Goal: Complete application form

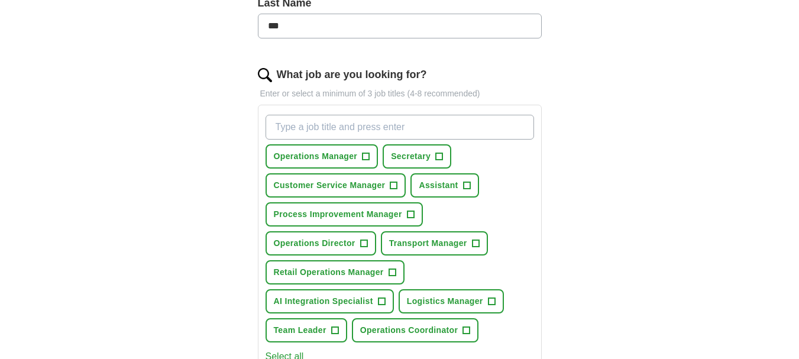
scroll to position [337, 0]
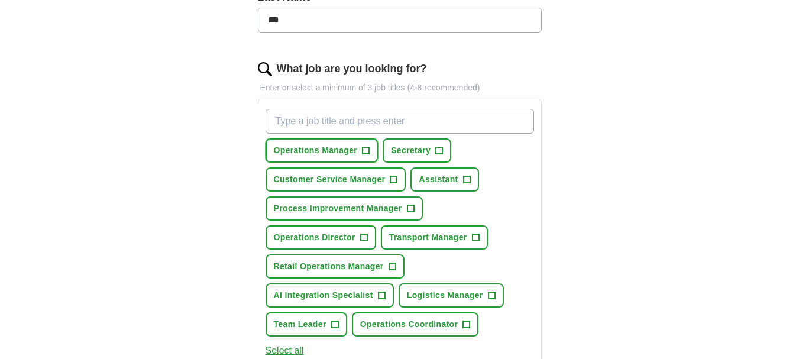
click at [320, 158] on button "Operations Manager +" at bounding box center [322, 150] width 113 height 24
click at [348, 181] on span "Customer Service Manager" at bounding box center [330, 179] width 112 height 12
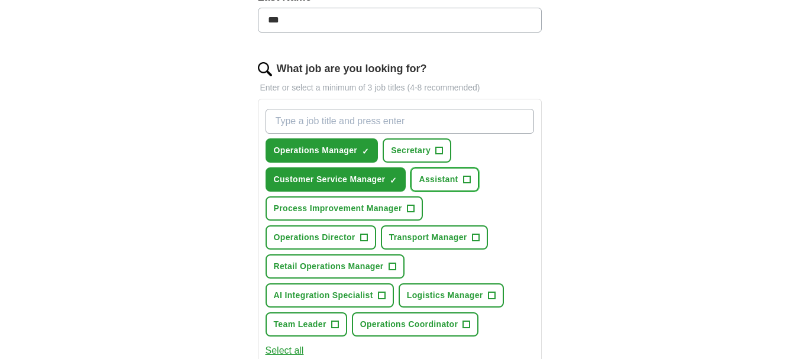
click at [458, 183] on button "Assistant +" at bounding box center [444, 179] width 68 height 24
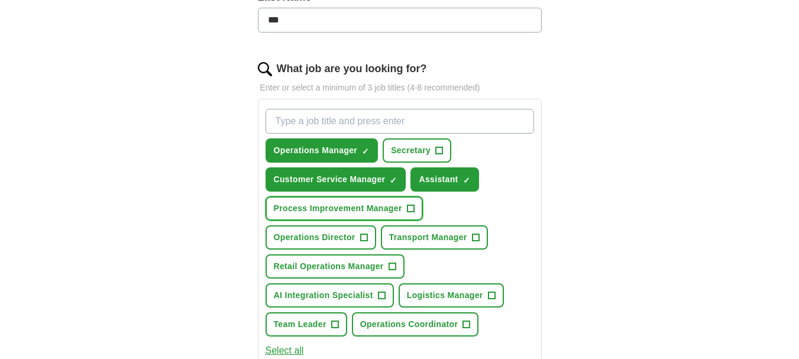
click at [400, 209] on span "Process Improvement Manager" at bounding box center [338, 208] width 128 height 12
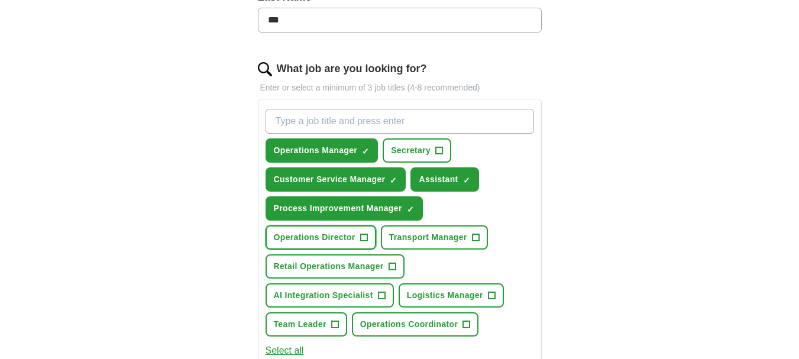
click at [351, 241] on span "Operations Director" at bounding box center [315, 237] width 82 height 12
click at [447, 245] on button "Transport Manager +" at bounding box center [434, 237] width 107 height 24
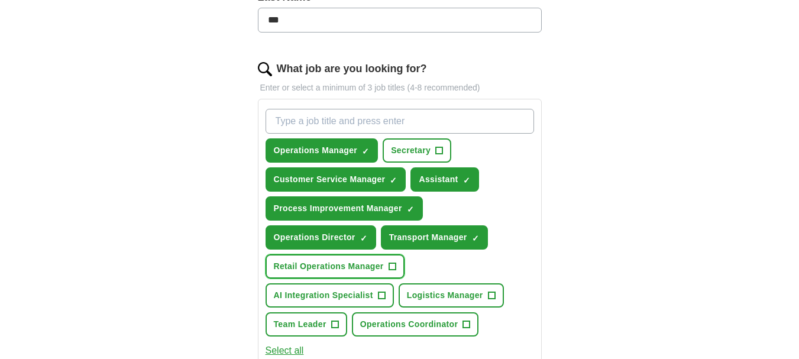
click at [376, 270] on span "Retail Operations Manager" at bounding box center [329, 266] width 110 height 12
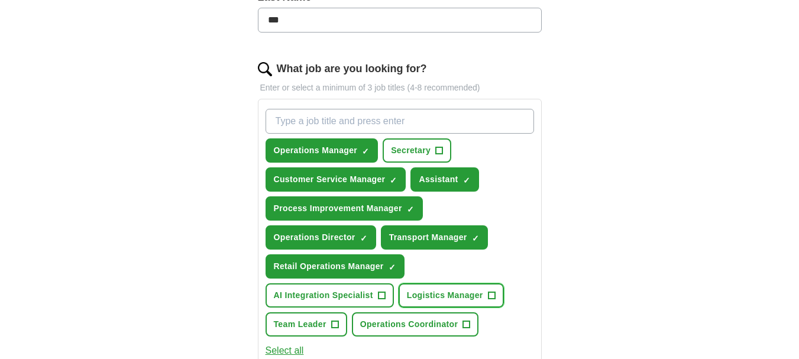
click at [443, 299] on span "Logistics Manager" at bounding box center [445, 295] width 76 height 12
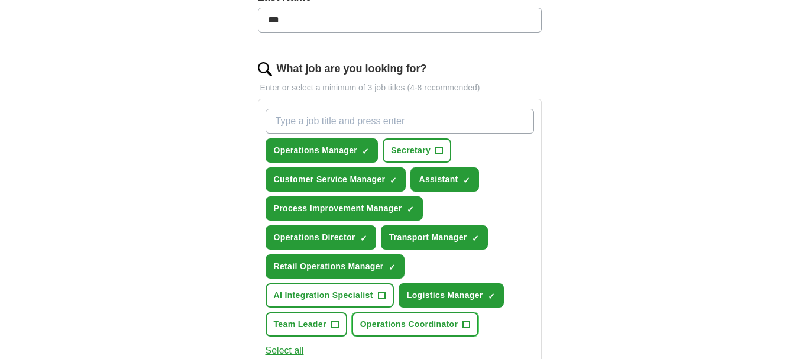
click at [438, 325] on span "Operations Coordinator" at bounding box center [409, 324] width 98 height 12
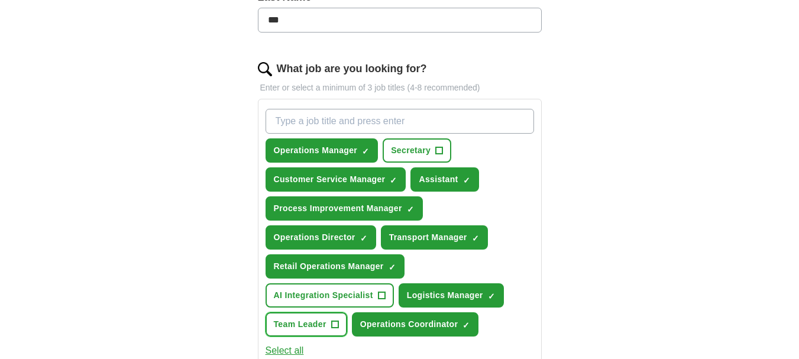
click at [315, 324] on span "Team Leader" at bounding box center [300, 324] width 53 height 12
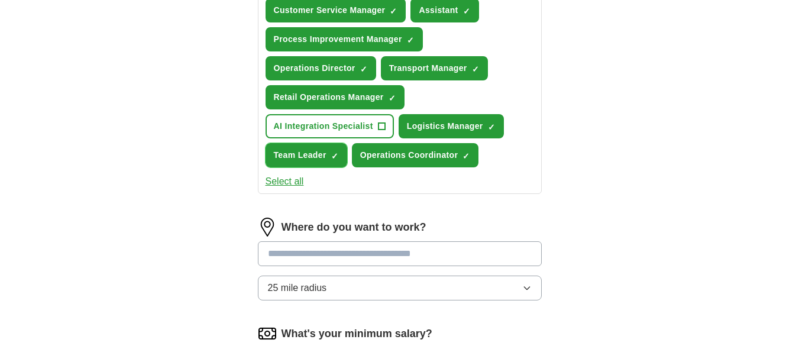
scroll to position [529, 0]
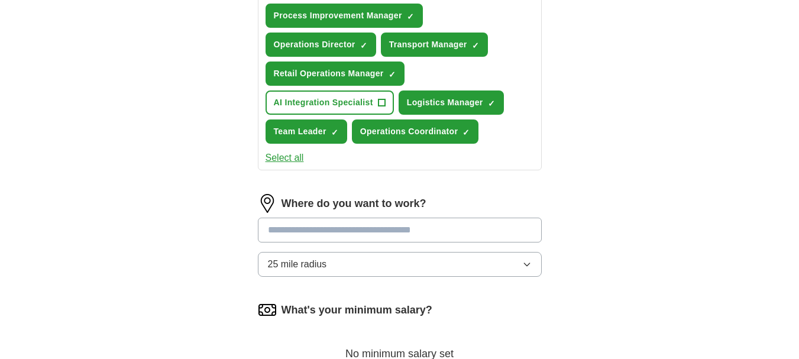
click at [405, 227] on input at bounding box center [400, 230] width 284 height 25
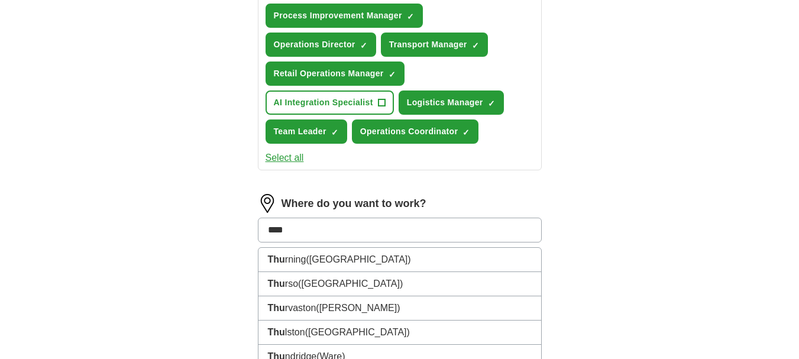
type input "*****"
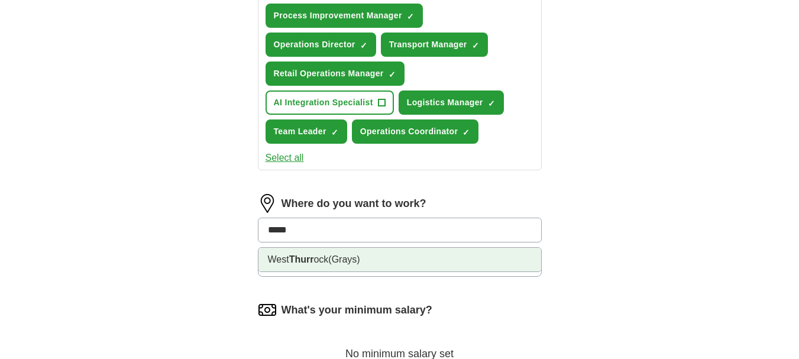
click at [380, 253] on li "West Thurr ock (Grays)" at bounding box center [399, 260] width 283 height 24
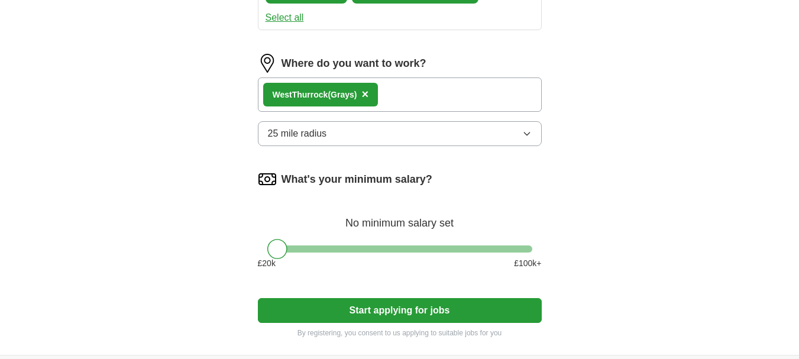
scroll to position [691, 0]
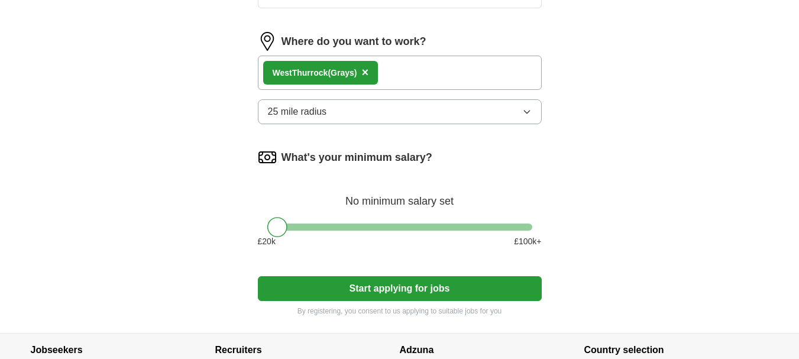
click at [438, 287] on button "Start applying for jobs" at bounding box center [400, 288] width 284 height 25
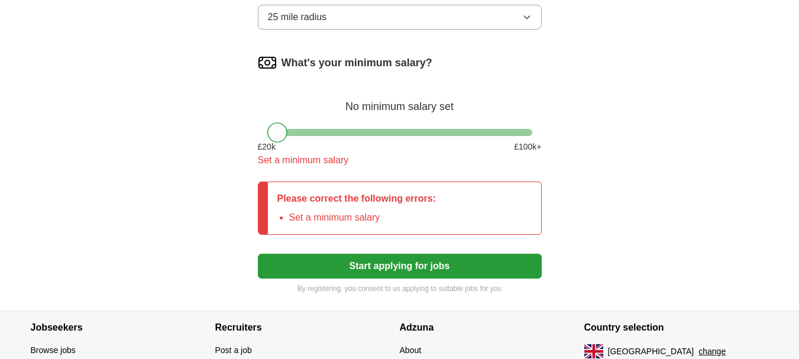
scroll to position [788, 0]
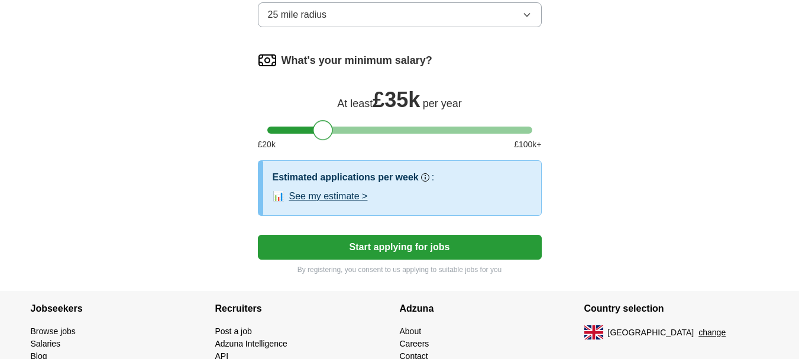
drag, startPoint x: 283, startPoint y: 131, endPoint x: 329, endPoint y: 125, distance: 46.5
click at [329, 125] on div at bounding box center [323, 130] width 20 height 20
click at [412, 238] on button "Start applying for jobs" at bounding box center [400, 247] width 284 height 25
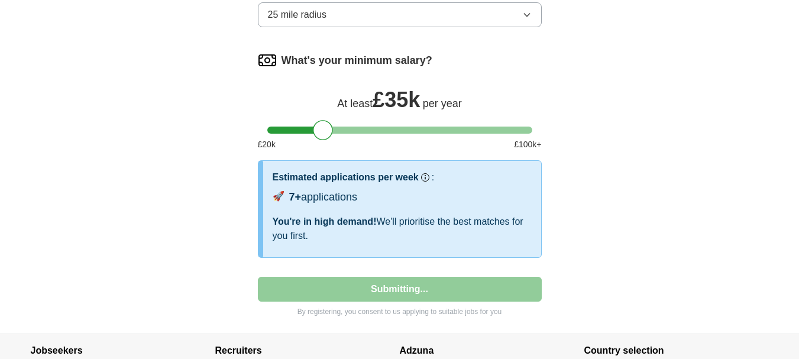
select select "**"
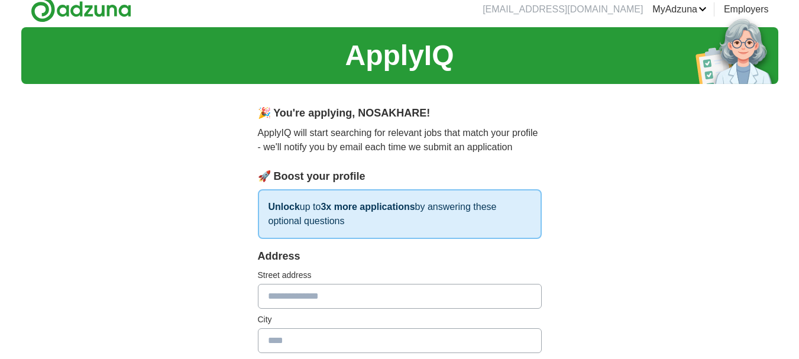
scroll to position [0, 0]
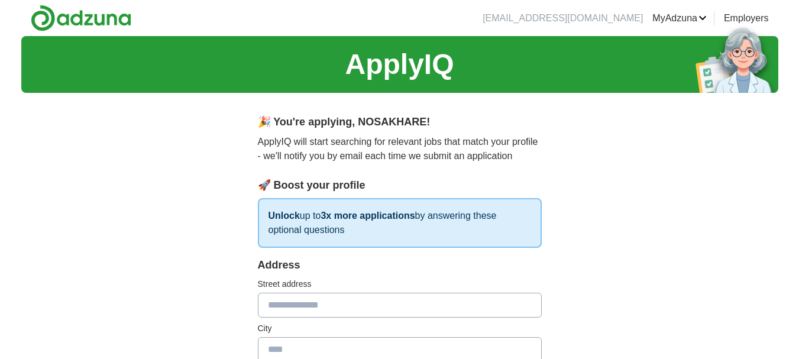
click at [350, 309] on input "text" at bounding box center [400, 305] width 284 height 25
type input "**********"
type input "********"
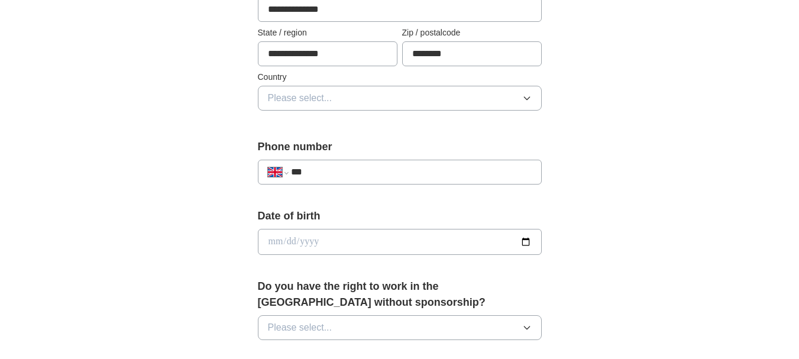
scroll to position [338, 0]
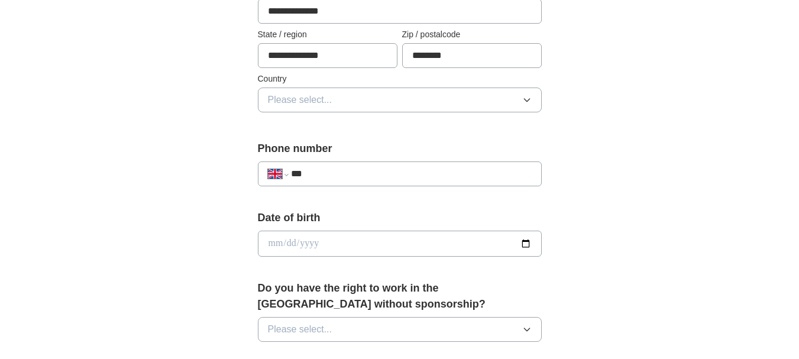
click at [512, 102] on button "Please select..." at bounding box center [400, 100] width 284 height 25
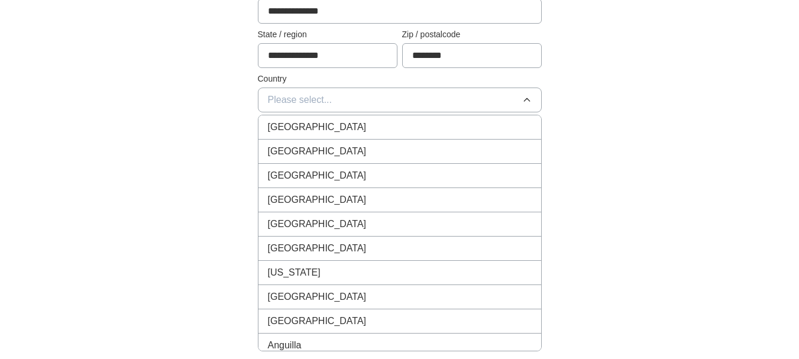
click at [368, 135] on li "[GEOGRAPHIC_DATA]" at bounding box center [399, 127] width 283 height 24
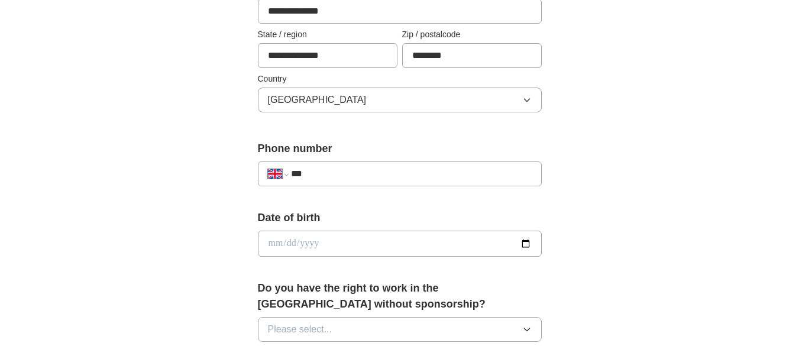
click at [365, 170] on input "***" at bounding box center [411, 174] width 240 height 14
type input "**********"
click at [422, 242] on input "date" at bounding box center [400, 244] width 284 height 26
type input "**********"
click at [627, 258] on div "**********" at bounding box center [399, 228] width 757 height 1061
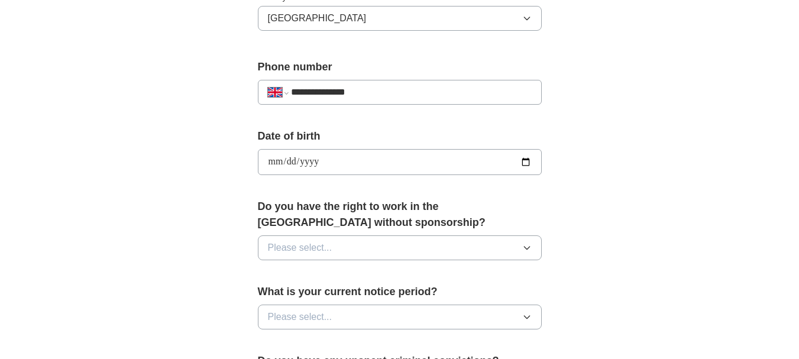
scroll to position [437, 0]
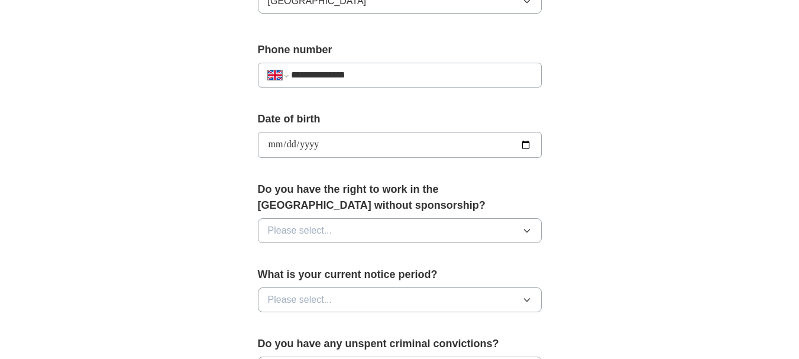
click at [534, 225] on button "Please select..." at bounding box center [400, 230] width 284 height 25
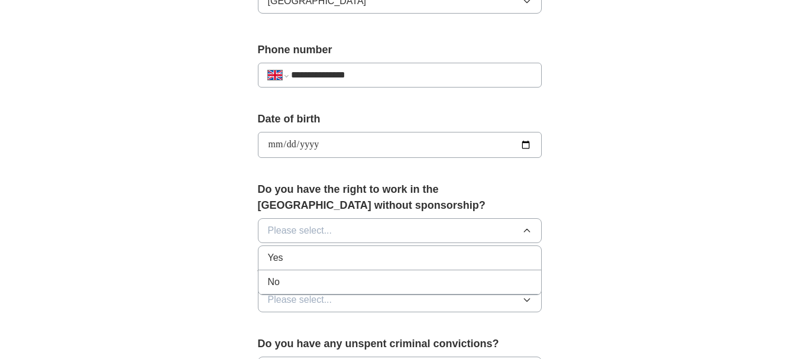
click at [448, 253] on div "Yes" at bounding box center [400, 258] width 264 height 14
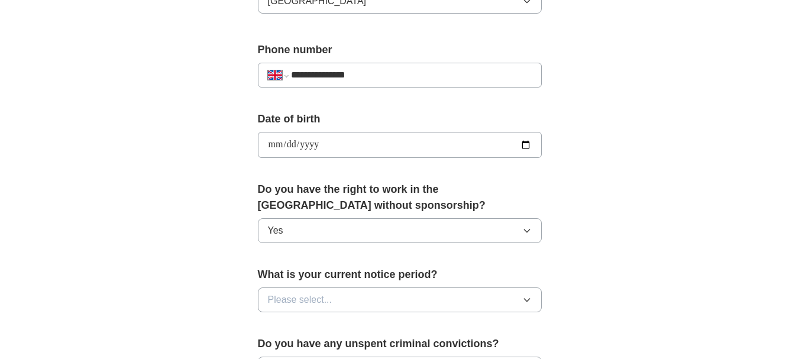
click at [527, 299] on icon "button" at bounding box center [526, 299] width 9 height 9
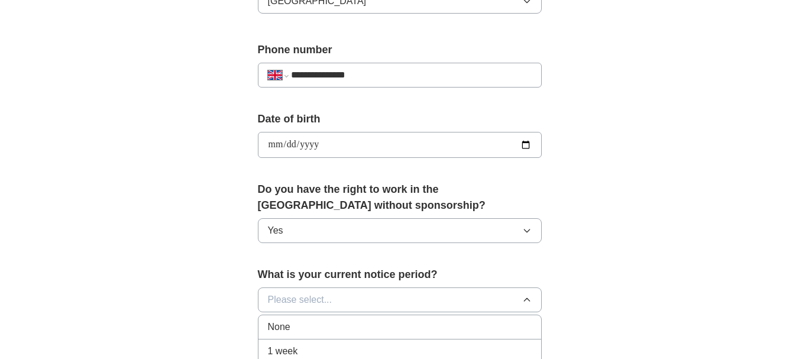
click at [490, 322] on div "None" at bounding box center [400, 327] width 264 height 14
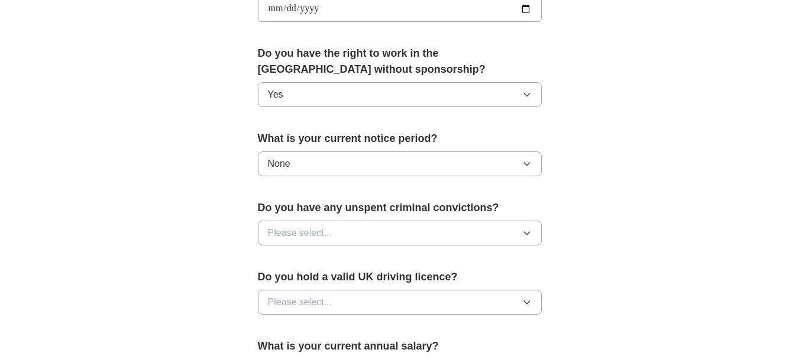
scroll to position [579, 0]
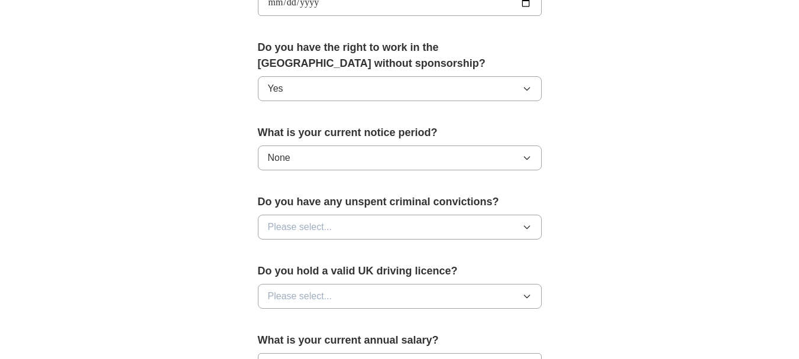
click at [526, 228] on icon "button" at bounding box center [526, 227] width 5 height 3
click at [451, 277] on div "No" at bounding box center [400, 278] width 264 height 14
click at [526, 295] on icon "button" at bounding box center [526, 296] width 9 height 9
click at [429, 325] on div "Yes" at bounding box center [400, 323] width 264 height 14
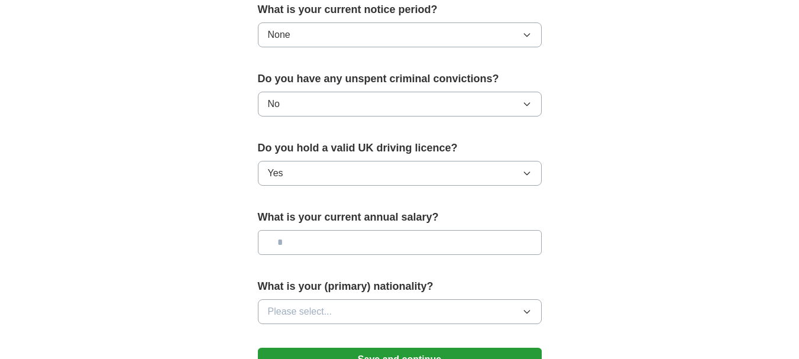
scroll to position [704, 0]
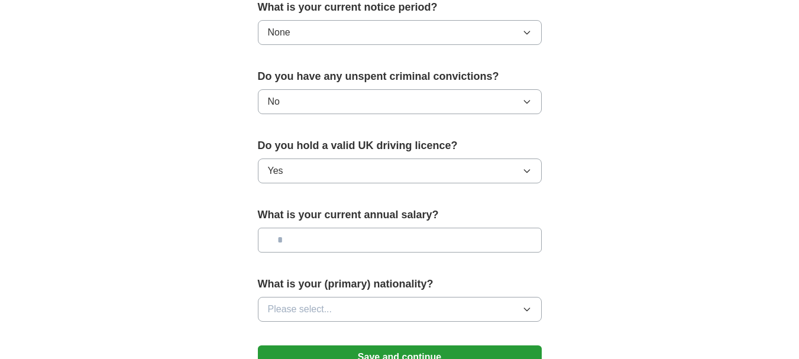
click at [465, 237] on input "text" at bounding box center [400, 240] width 284 height 25
type input "*******"
click at [497, 309] on button "Please select..." at bounding box center [400, 309] width 284 height 25
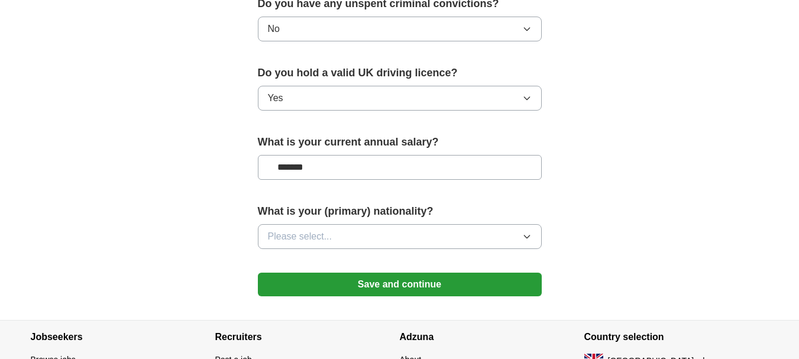
scroll to position [795, 0]
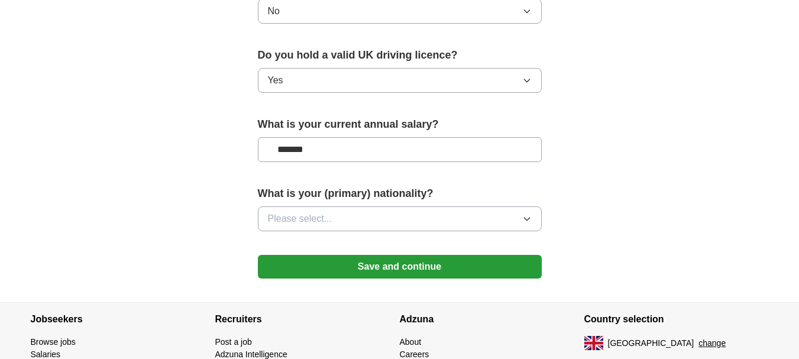
click at [531, 216] on icon "button" at bounding box center [526, 218] width 9 height 9
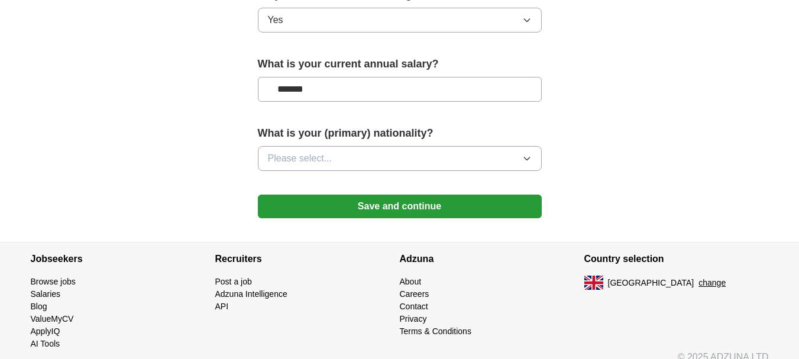
scroll to position [857, 0]
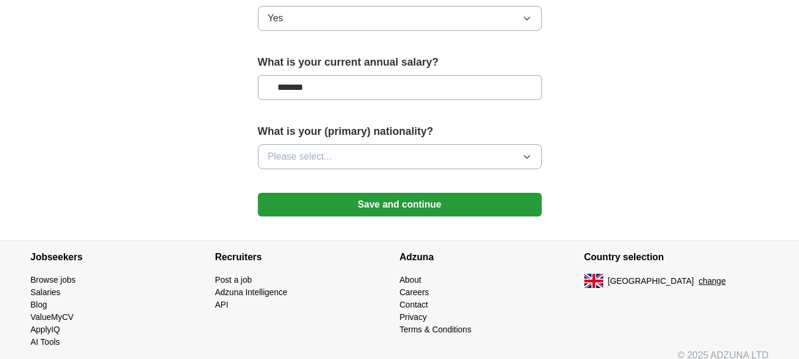
click at [526, 159] on icon "button" at bounding box center [526, 156] width 9 height 9
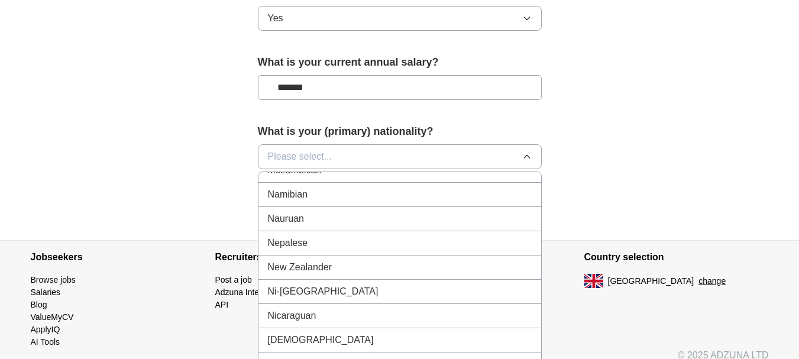
scroll to position [2985, 0]
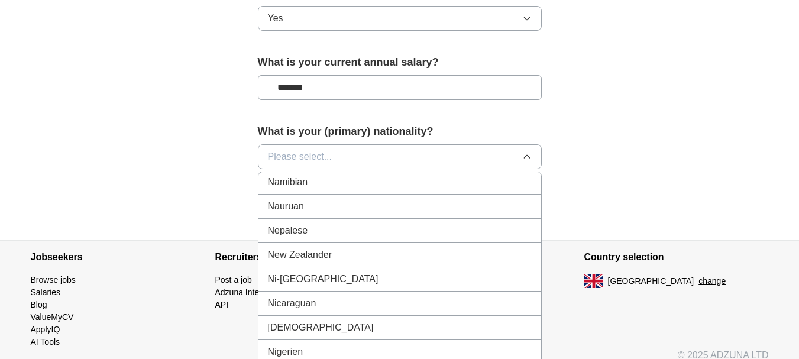
click at [473, 326] on div "[DEMOGRAPHIC_DATA]" at bounding box center [400, 328] width 264 height 14
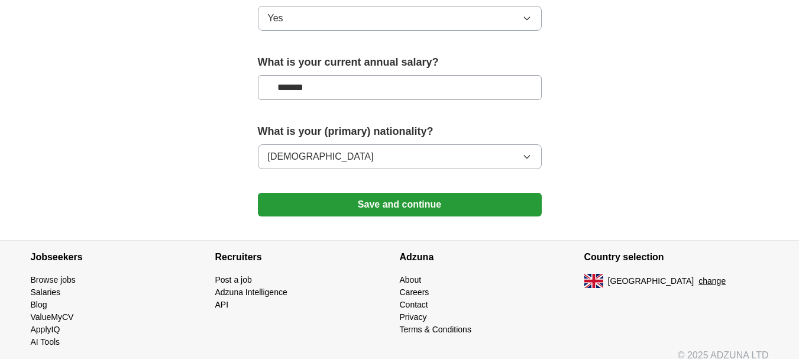
click at [426, 204] on button "Save and continue" at bounding box center [400, 205] width 284 height 24
